Goal: Obtain resource: Download file/media

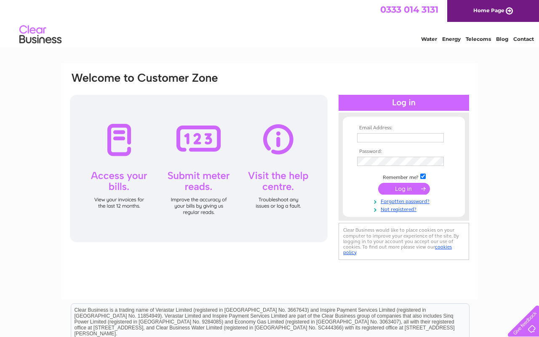
type input "crafty.birds@yahoo.com"
click at [413, 188] on input "submit" at bounding box center [404, 189] width 52 height 12
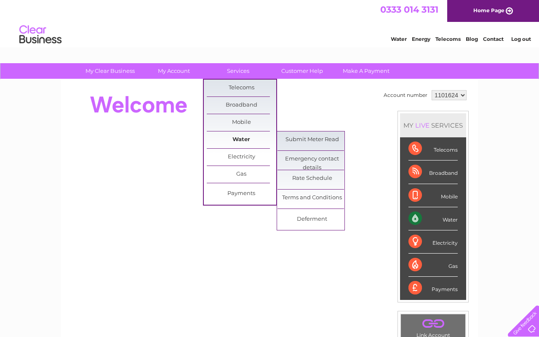
click at [232, 134] on link "Water" at bounding box center [241, 139] width 69 height 17
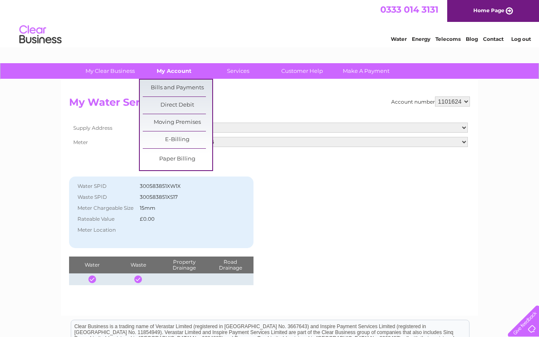
click at [166, 69] on link "My Account" at bounding box center [173, 71] width 69 height 16
click at [165, 87] on link "Bills and Payments" at bounding box center [177, 88] width 69 height 17
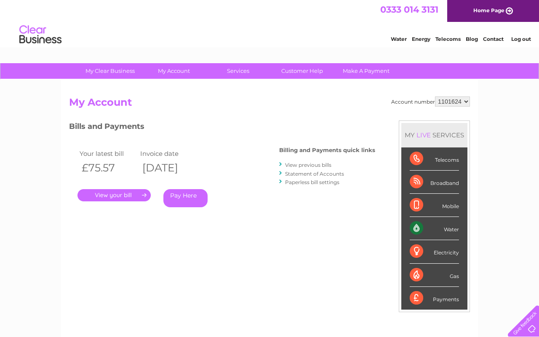
click at [306, 167] on link "View previous bills" at bounding box center [308, 165] width 46 height 6
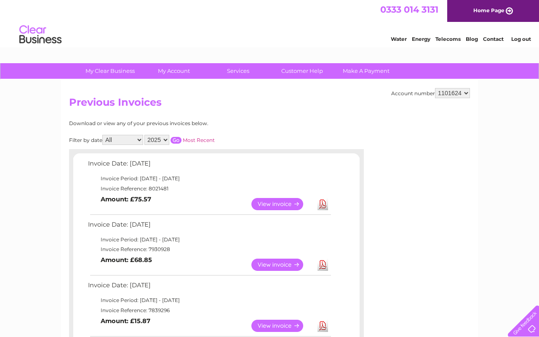
click at [164, 139] on select "2025 2024 2023 2022" at bounding box center [156, 140] width 25 height 10
select select "2024"
click at [176, 139] on input "button" at bounding box center [176, 140] width 11 height 7
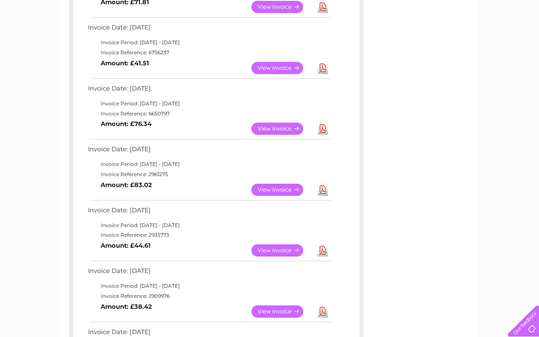
scroll to position [443, 0]
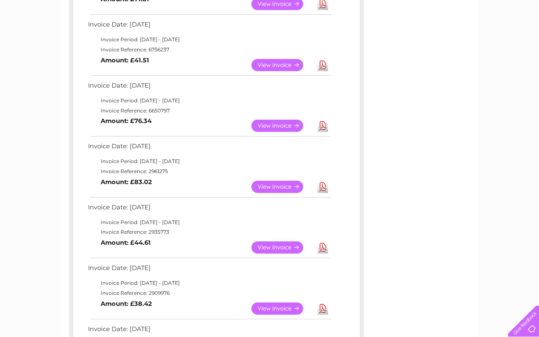
click at [320, 127] on link "Download" at bounding box center [322, 126] width 11 height 12
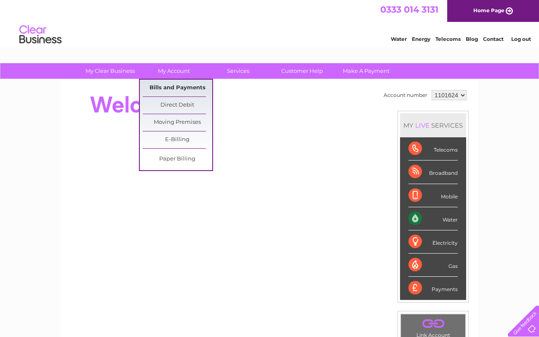
click at [172, 84] on link "Bills and Payments" at bounding box center [177, 88] width 69 height 17
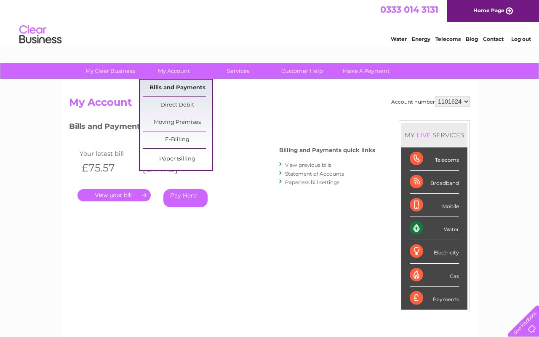
click at [173, 83] on link "Bills and Payments" at bounding box center [177, 88] width 69 height 17
click at [173, 88] on link "Bills and Payments" at bounding box center [177, 88] width 69 height 17
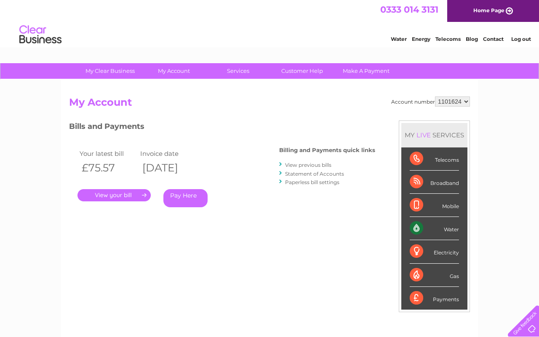
click at [302, 163] on link "View previous bills" at bounding box center [308, 165] width 46 height 6
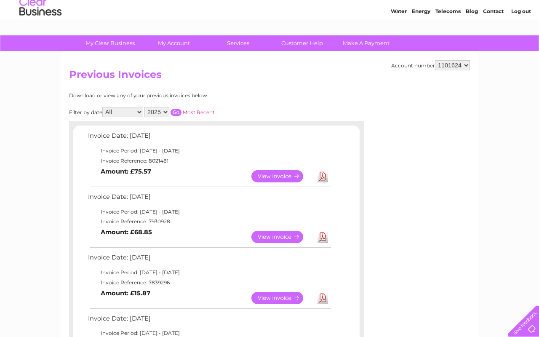
scroll to position [28, 0]
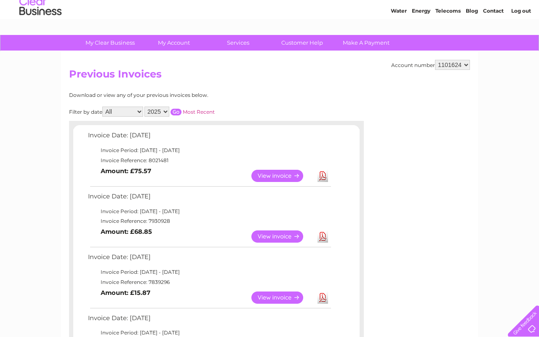
click at [165, 112] on select "2025 2024 2023 2022" at bounding box center [156, 112] width 25 height 10
select select "2024"
click at [177, 112] on input "button" at bounding box center [176, 112] width 11 height 7
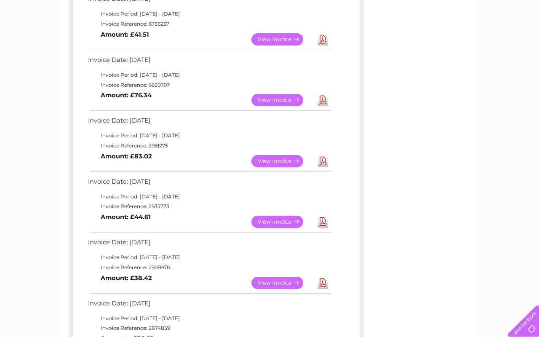
scroll to position [470, 0]
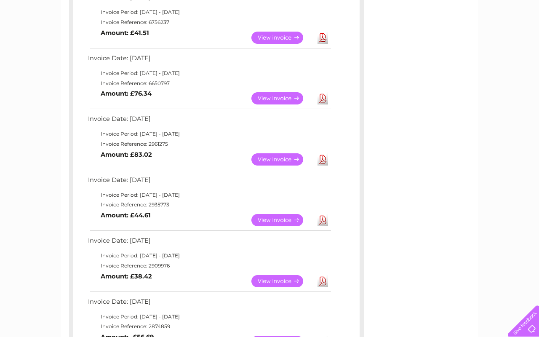
click at [284, 161] on link "View" at bounding box center [282, 159] width 62 height 12
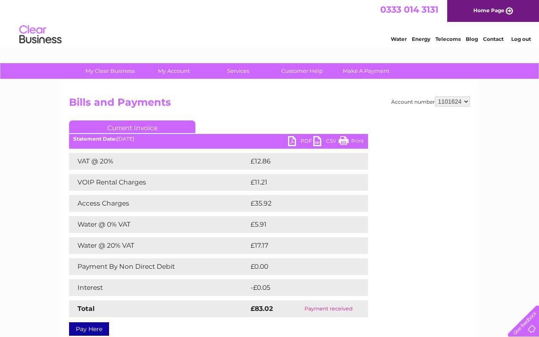
click at [295, 142] on link "PDF" at bounding box center [300, 142] width 25 height 12
